Goal: Transaction & Acquisition: Purchase product/service

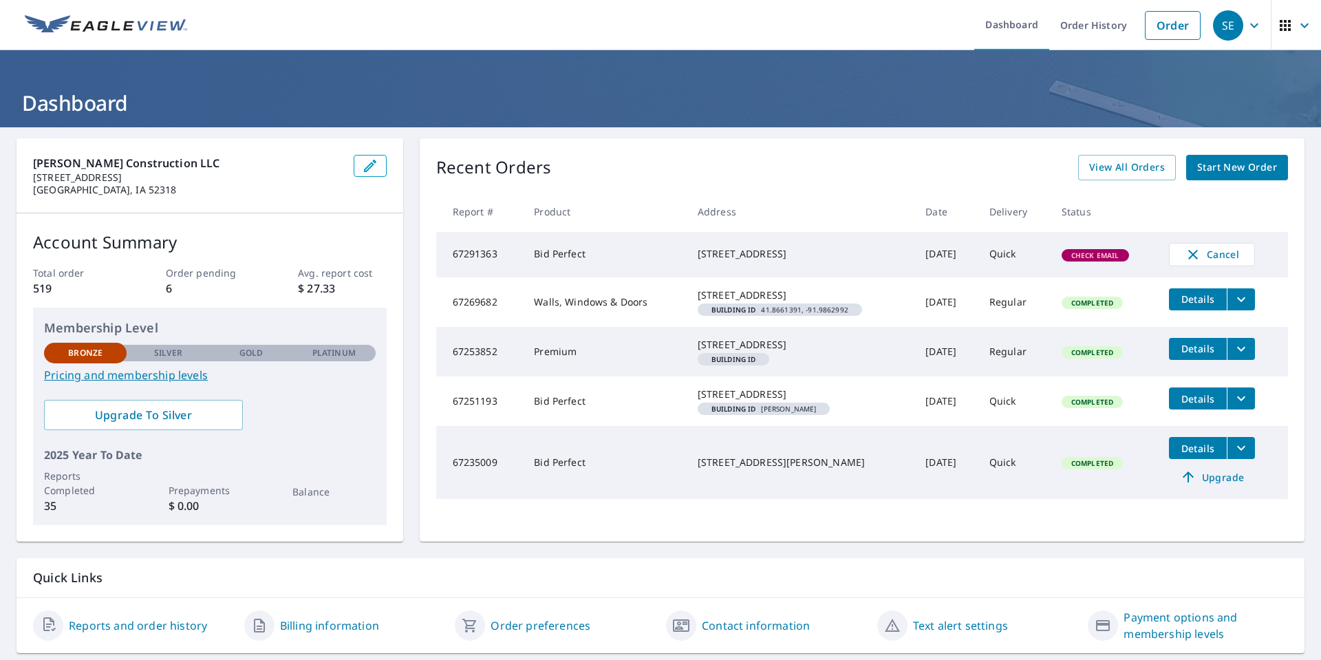
click at [1237, 164] on span "Start New Order" at bounding box center [1237, 167] width 80 height 17
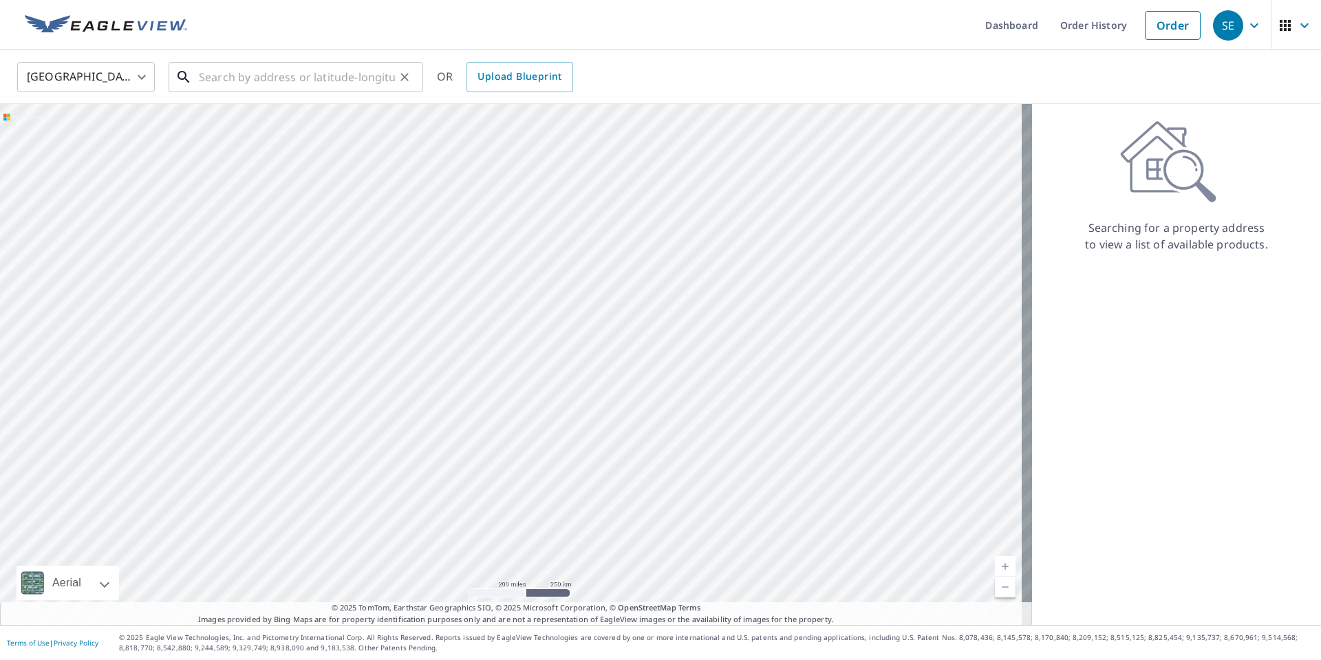
click at [343, 76] on input "text" at bounding box center [297, 77] width 196 height 39
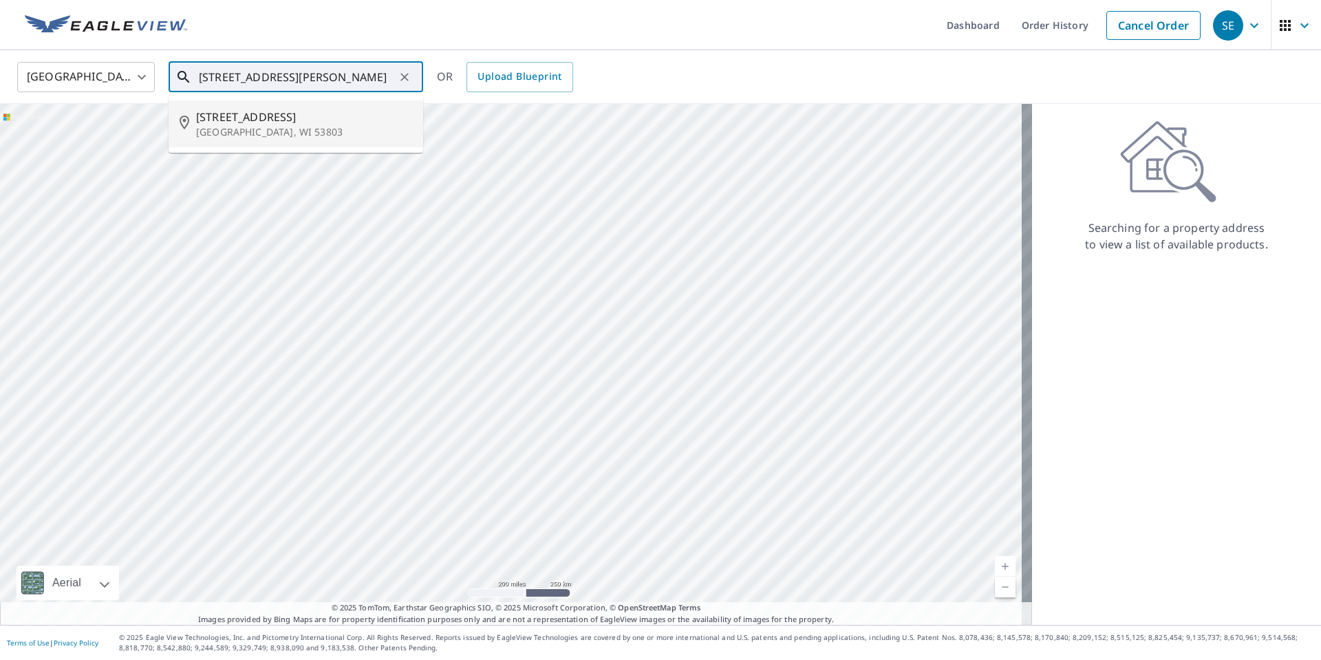
click at [256, 122] on span "[STREET_ADDRESS]" at bounding box center [304, 117] width 216 height 17
type input "[STREET_ADDRESS][PERSON_NAME]"
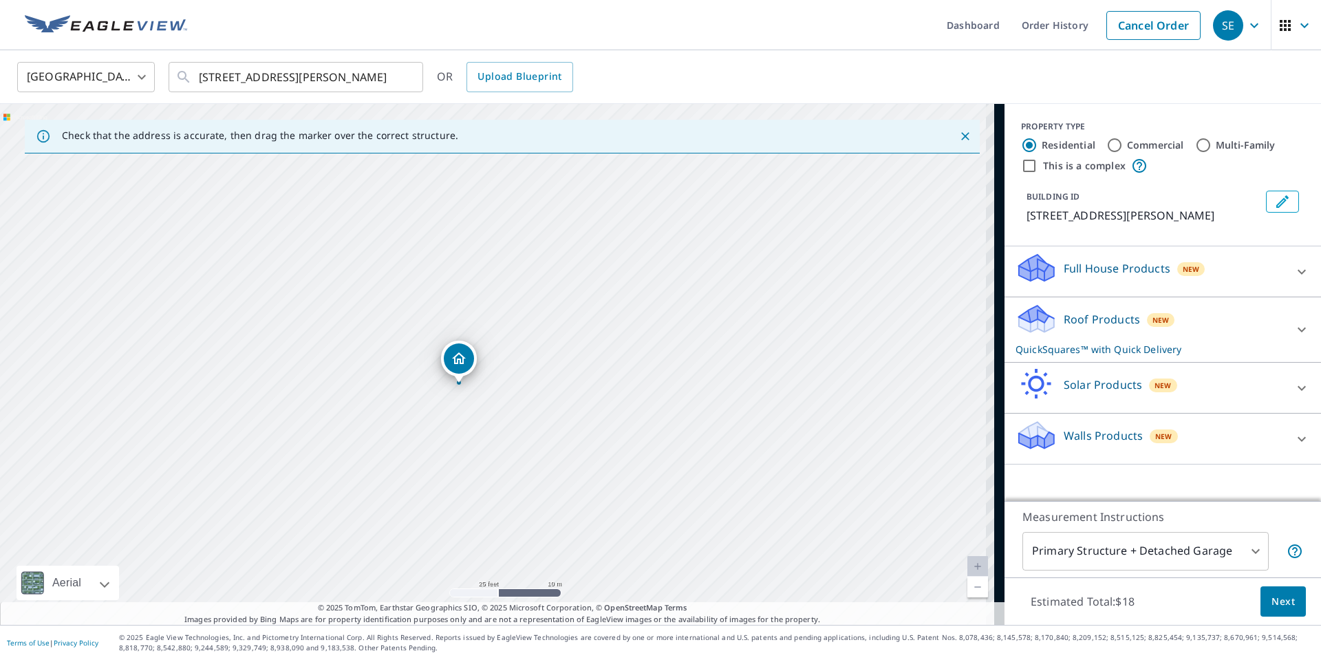
drag, startPoint x: 703, startPoint y: 397, endPoint x: 471, endPoint y: 422, distance: 233.9
click at [471, 422] on div "[STREET_ADDRESS][PERSON_NAME]" at bounding box center [502, 364] width 1005 height 521
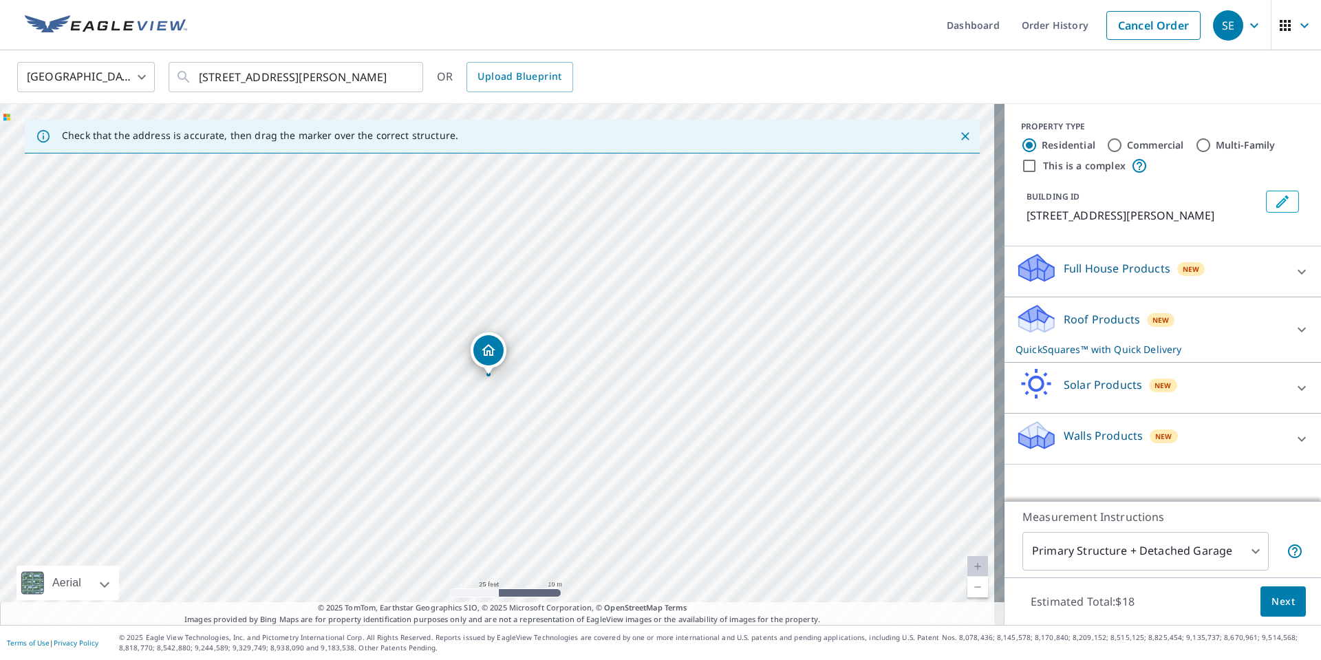
drag, startPoint x: 446, startPoint y: 369, endPoint x: 493, endPoint y: 361, distance: 48.2
click at [1077, 549] on body "SE SE Dashboard Order History Cancel Order SE [GEOGRAPHIC_DATA] [GEOGRAPHIC_DAT…" at bounding box center [660, 330] width 1321 height 660
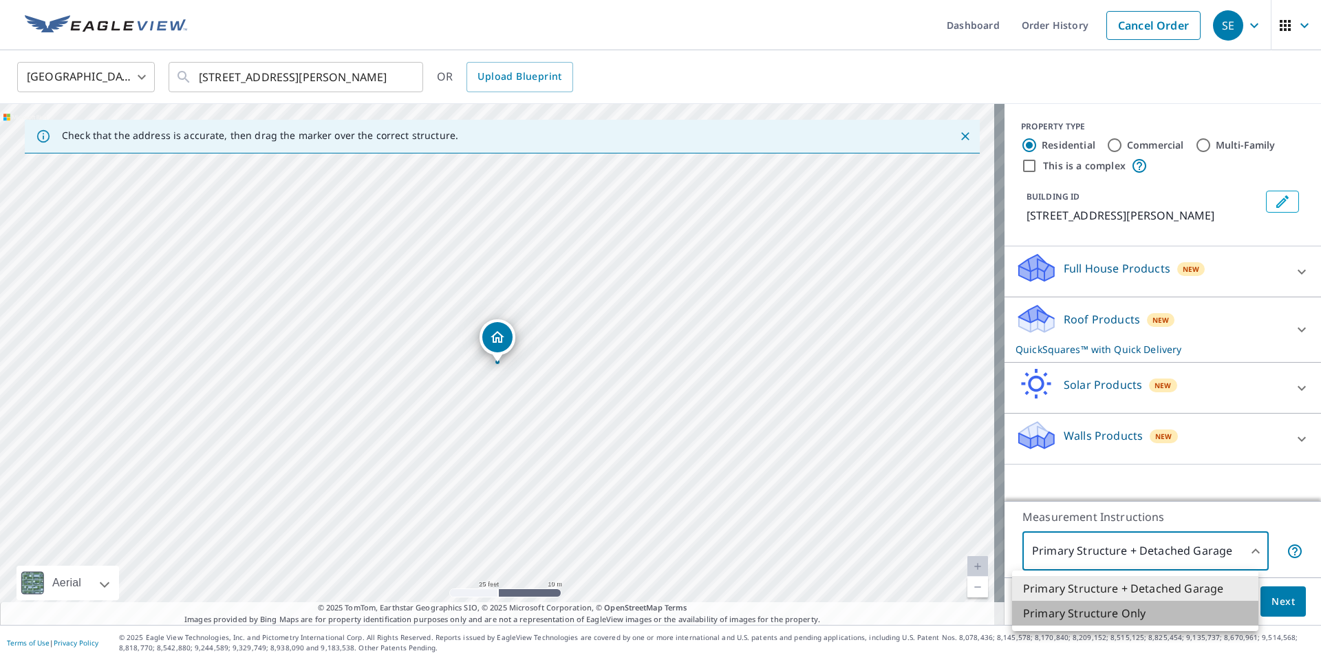
click at [1073, 615] on li "Primary Structure Only" at bounding box center [1135, 613] width 246 height 25
type input "2"
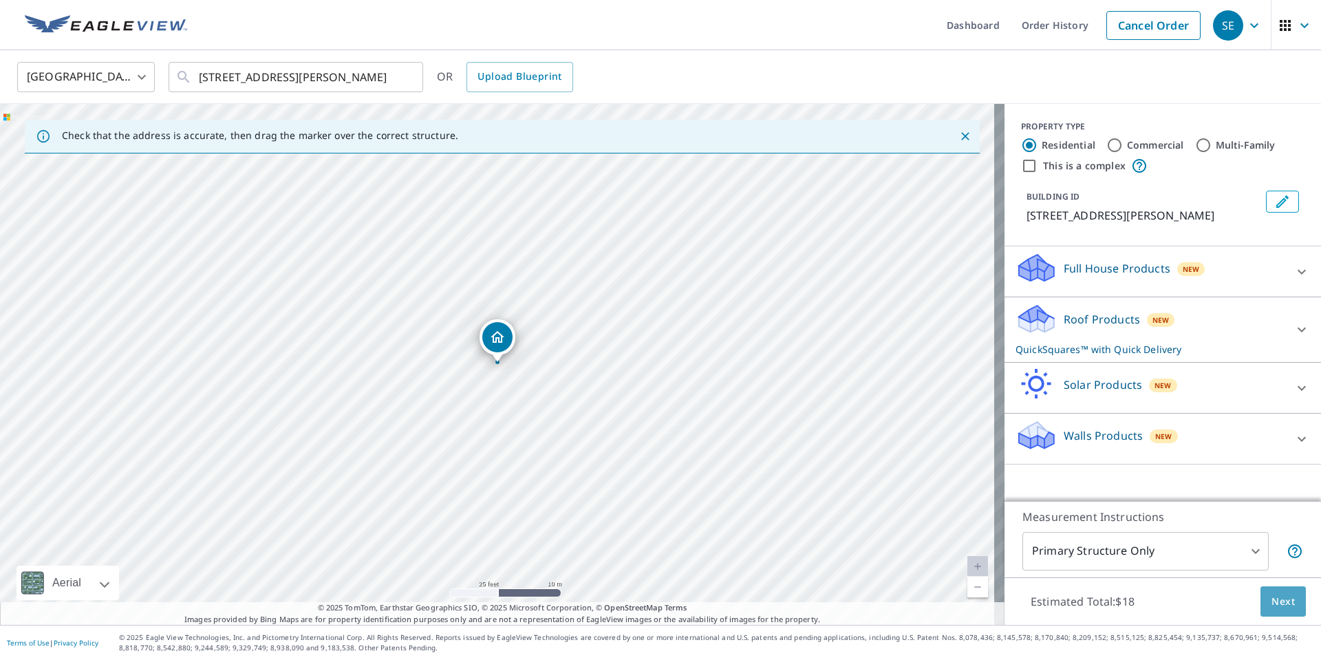
click at [1272, 605] on span "Next" at bounding box center [1283, 601] width 23 height 17
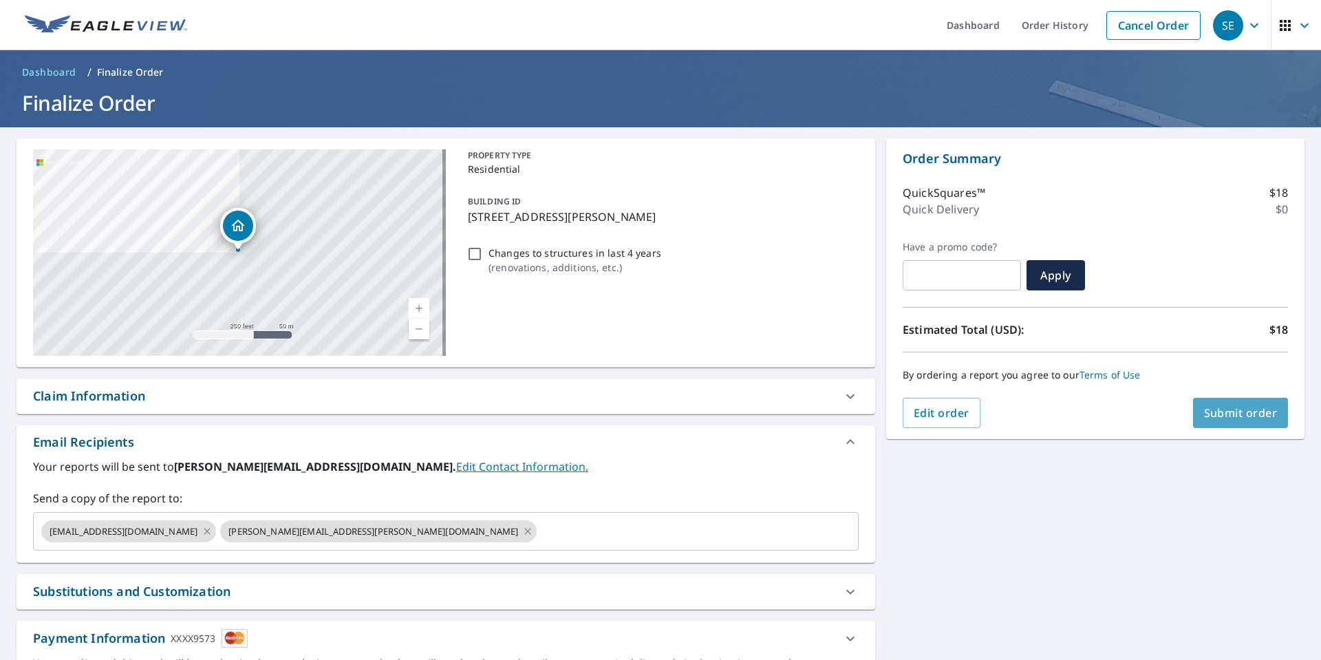
click at [1238, 414] on span "Submit order" at bounding box center [1241, 412] width 74 height 15
